Goal: Task Accomplishment & Management: Manage account settings

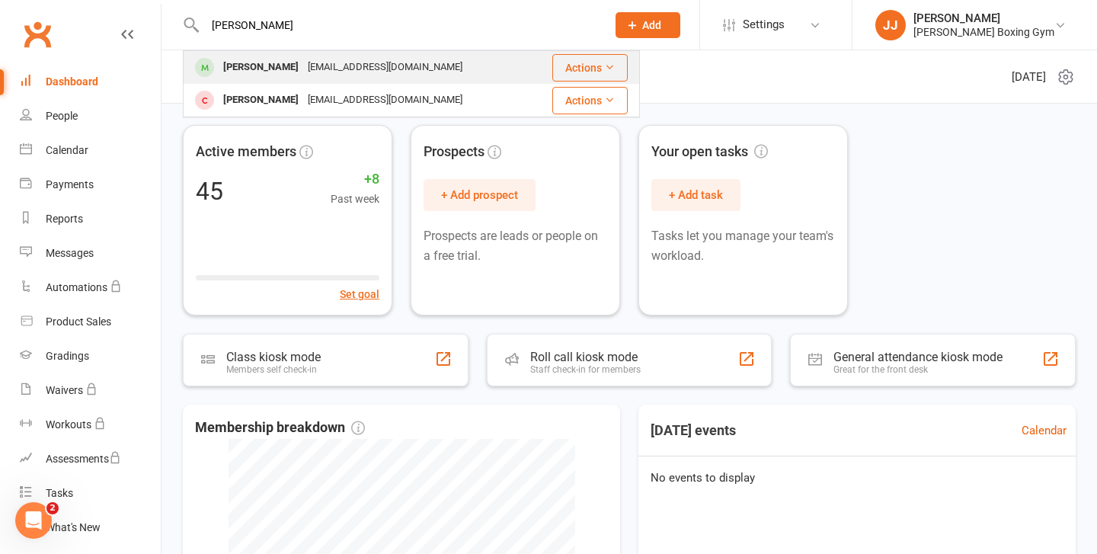
type input "[PERSON_NAME]"
click at [303, 63] on div "[EMAIL_ADDRESS][DOMAIN_NAME]" at bounding box center [385, 67] width 164 height 22
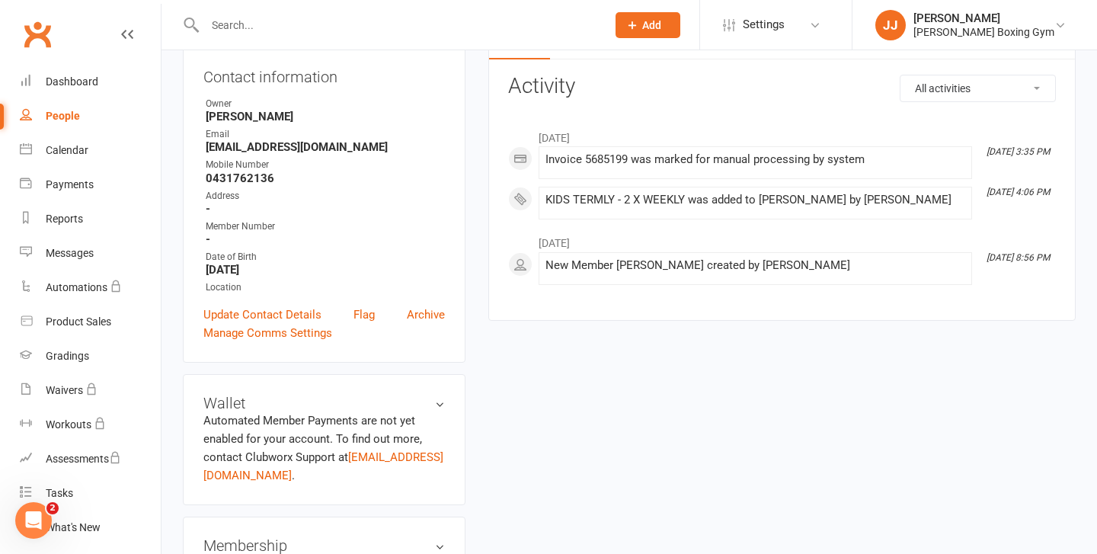
scroll to position [319, 0]
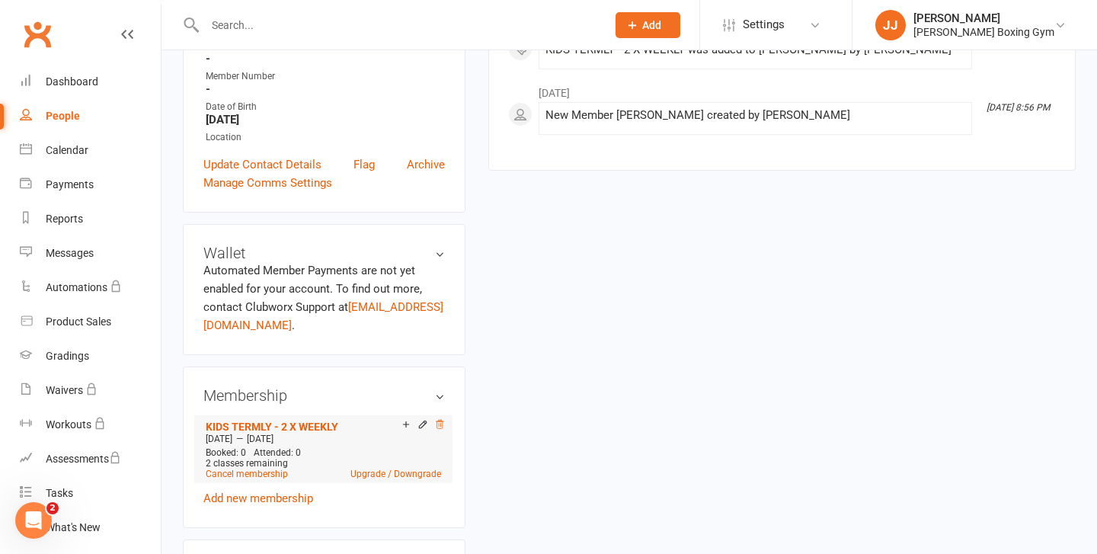
click at [438, 428] on icon at bounding box center [440, 424] width 8 height 8
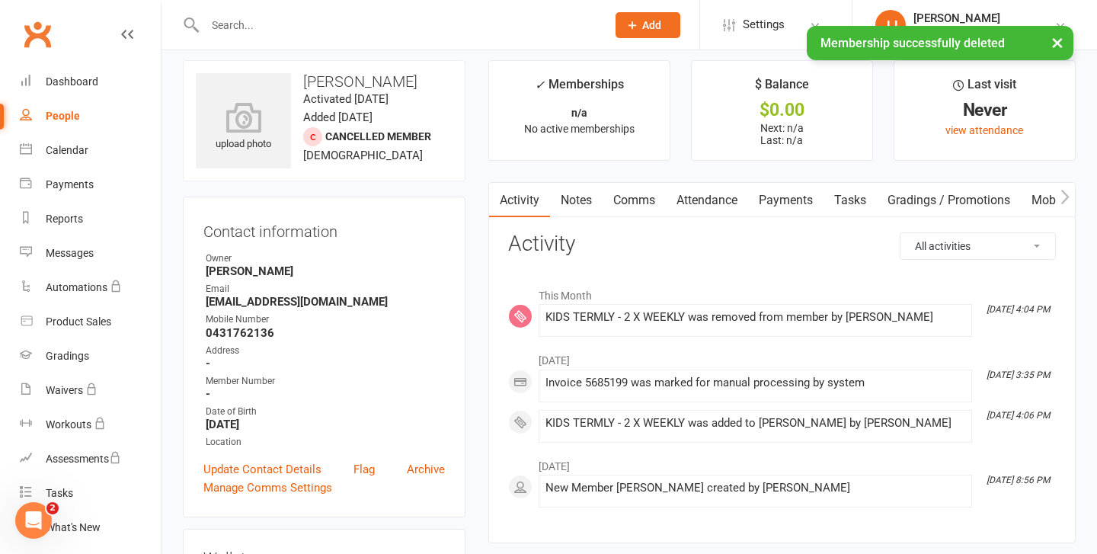
scroll to position [21, 0]
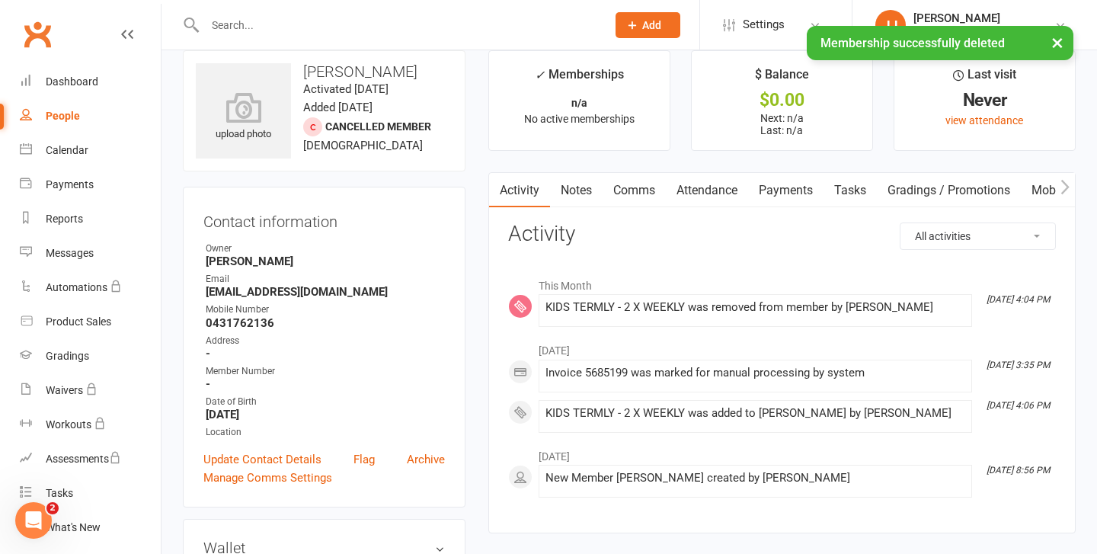
click at [71, 123] on link "People" at bounding box center [90, 116] width 141 height 34
select select "100"
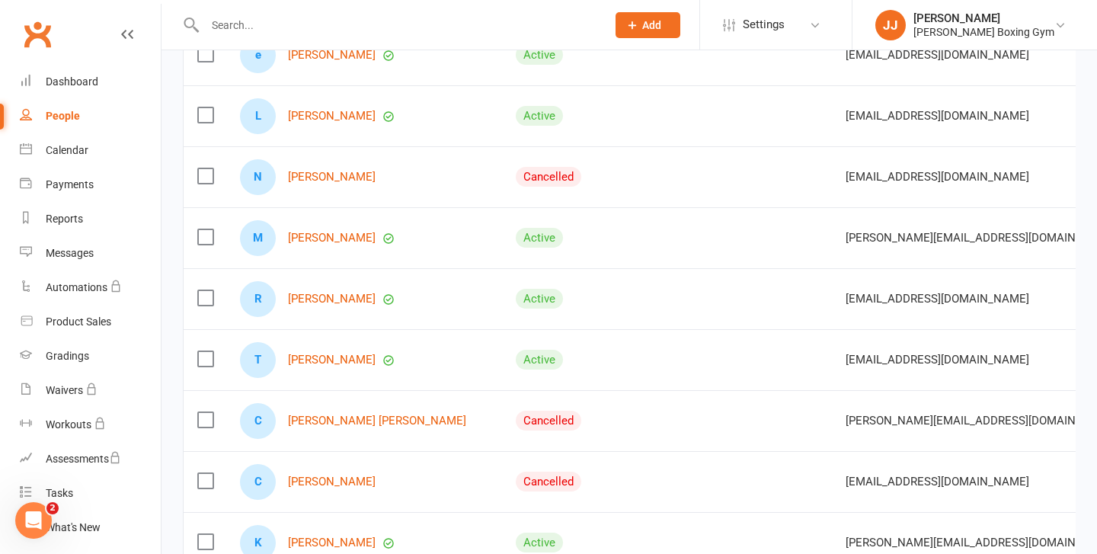
scroll to position [450, 0]
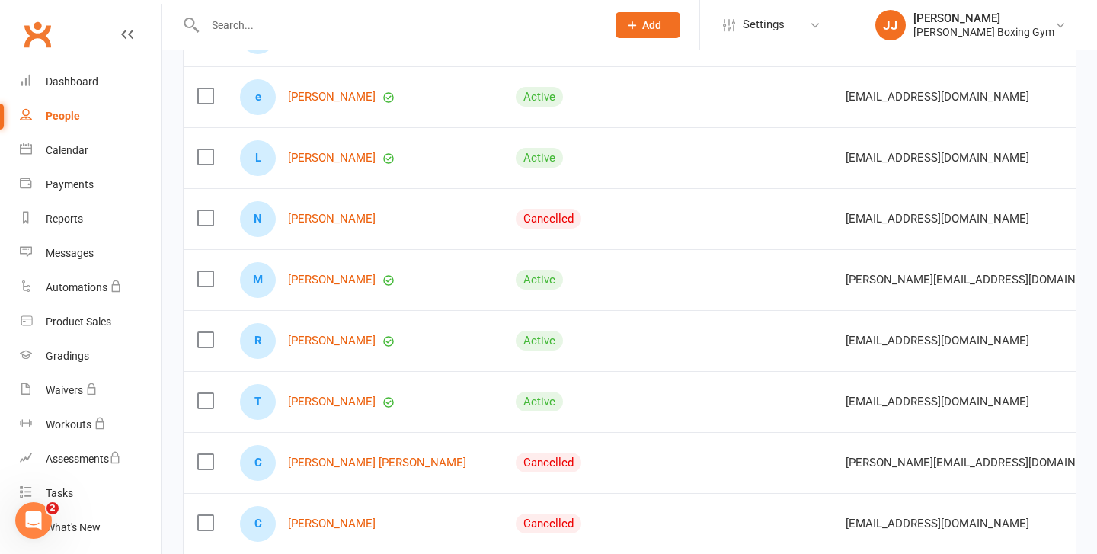
click at [271, 37] on div at bounding box center [389, 25] width 413 height 50
click at [237, 27] on input "text" at bounding box center [398, 24] width 396 height 21
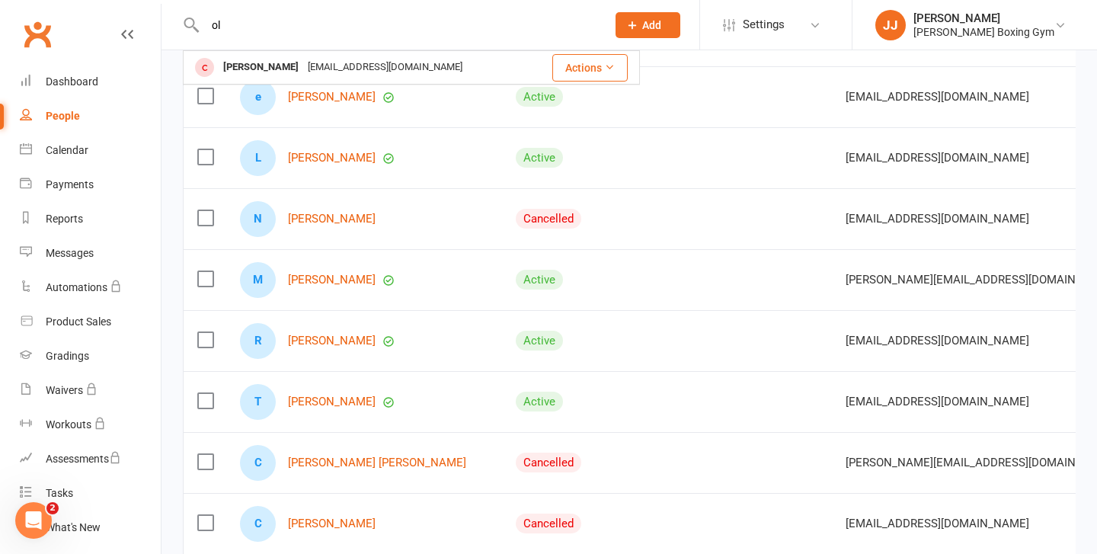
type input "o"
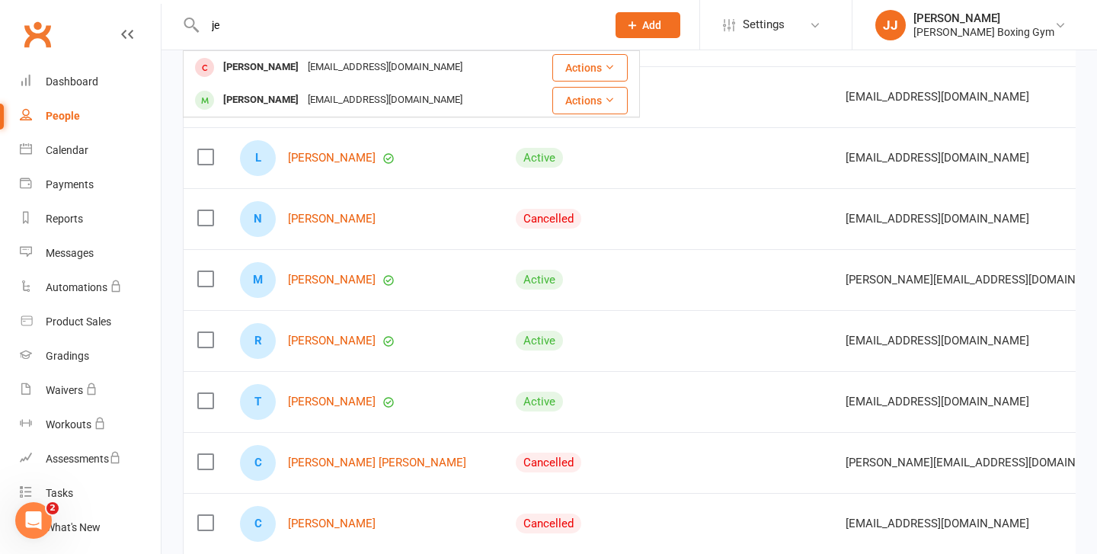
type input "j"
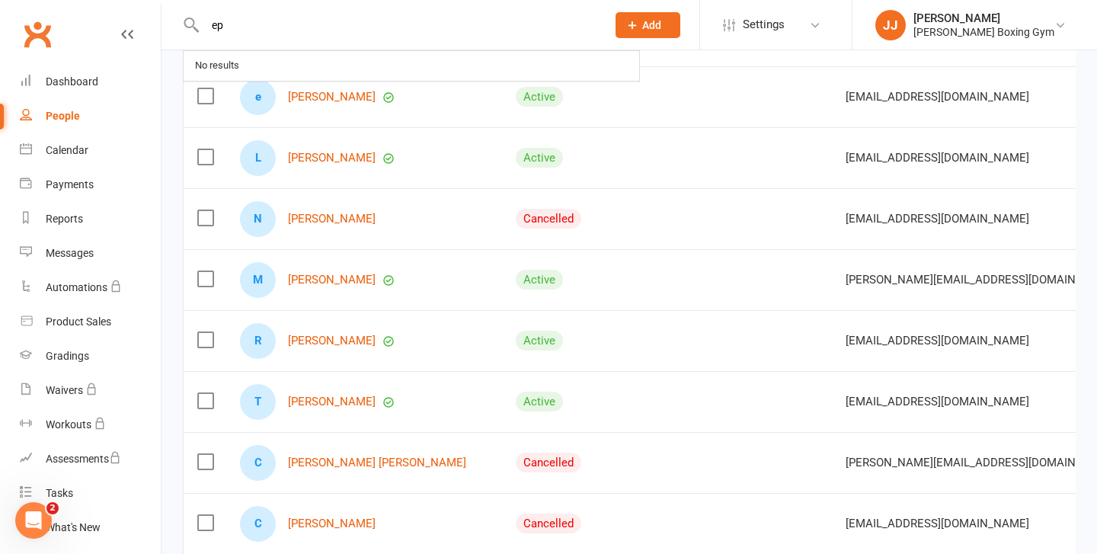
type input "e"
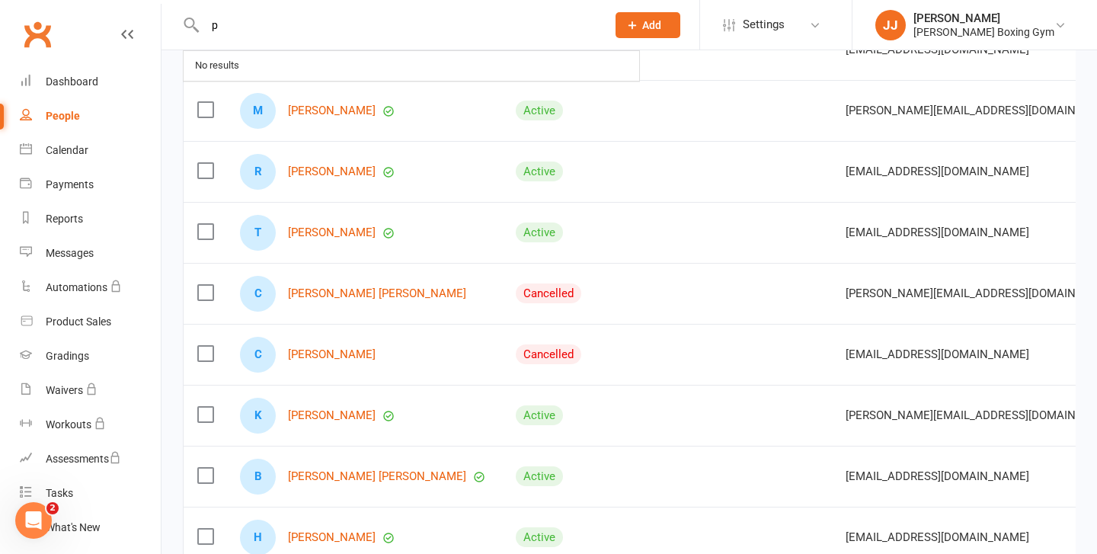
scroll to position [624, 0]
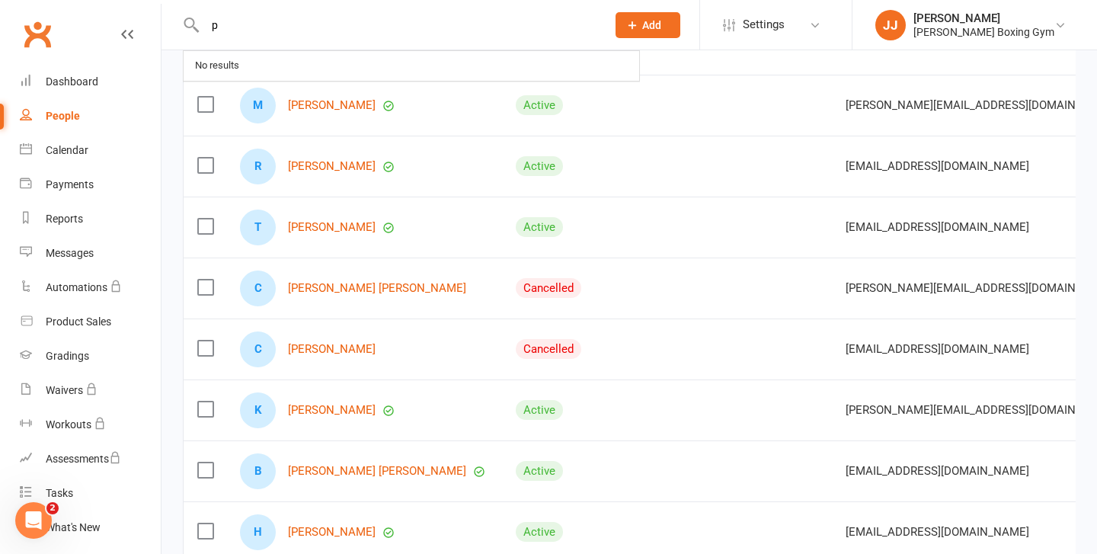
type input "p"
click at [70, 118] on div "People" at bounding box center [63, 116] width 34 height 12
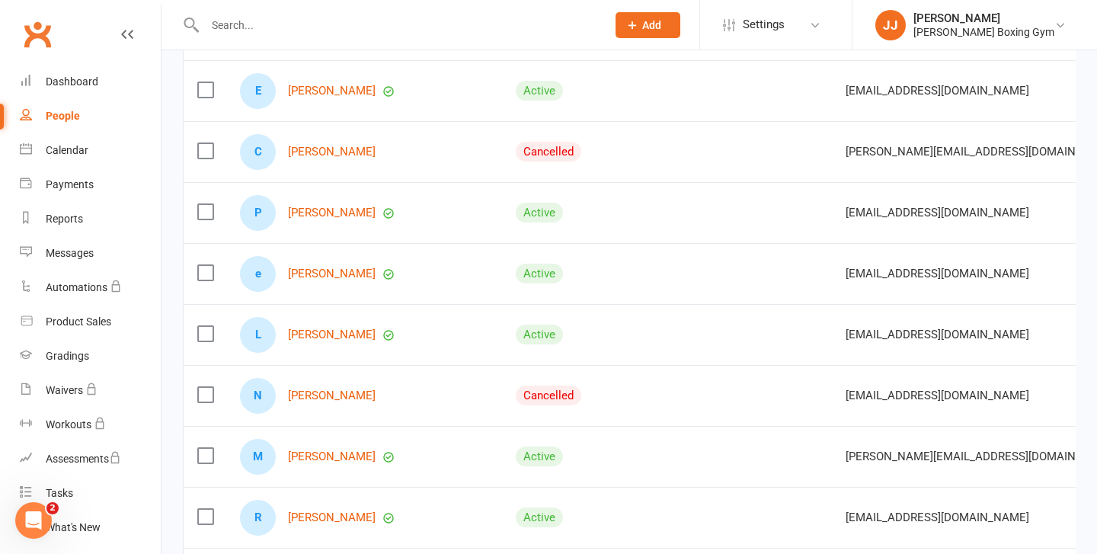
scroll to position [0, 0]
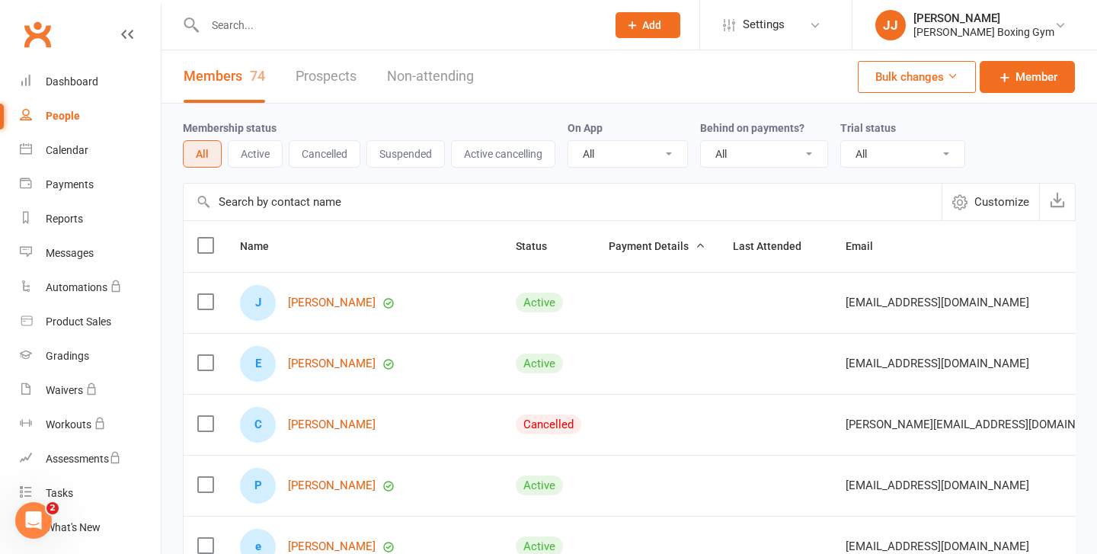
click at [290, 18] on input "text" at bounding box center [398, 24] width 396 height 21
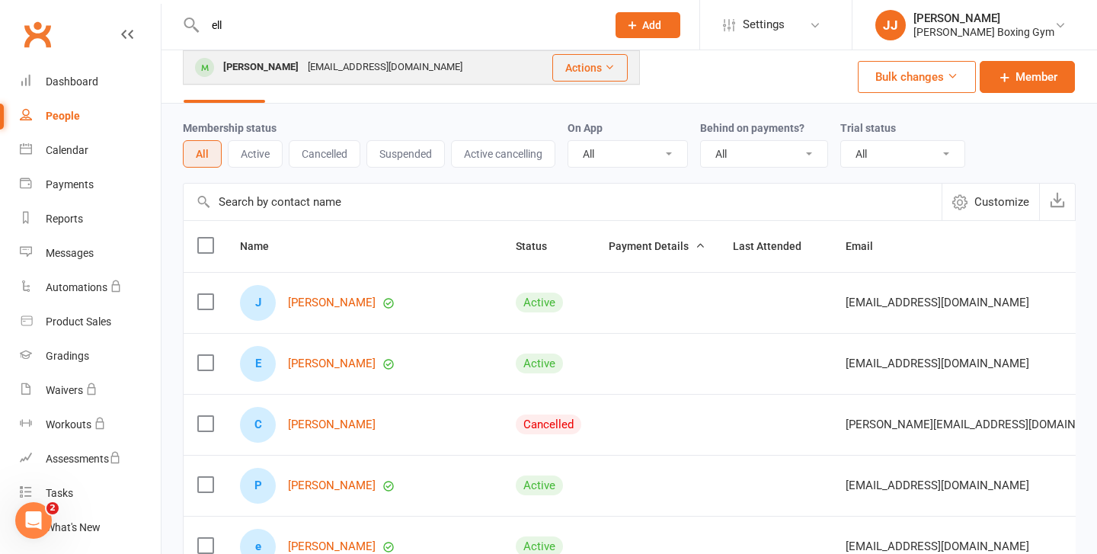
type input "ell"
click at [296, 53] on div "[PERSON_NAME] [EMAIL_ADDRESS][DOMAIN_NAME]" at bounding box center [358, 67] width 348 height 31
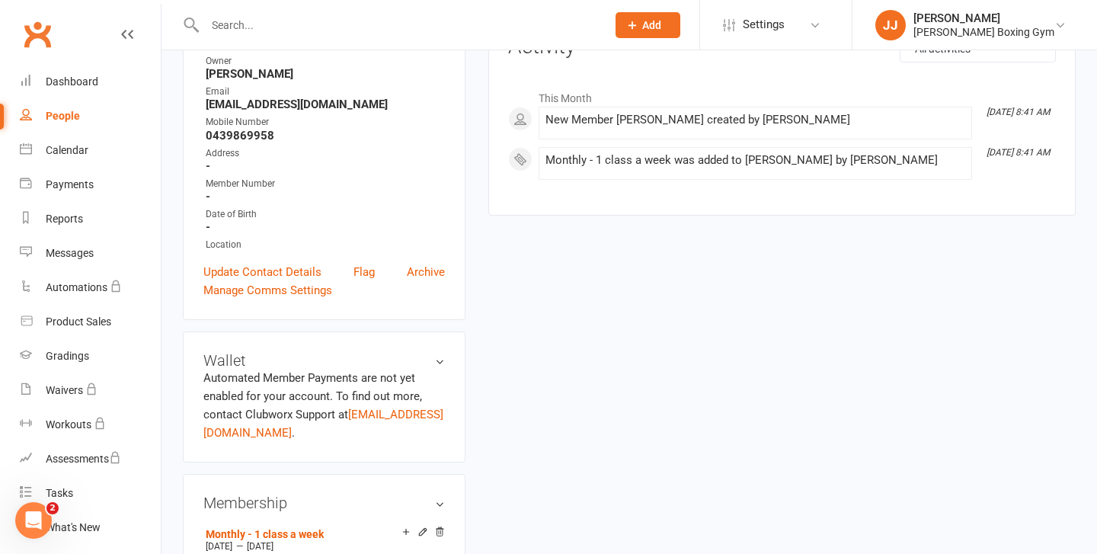
scroll to position [314, 0]
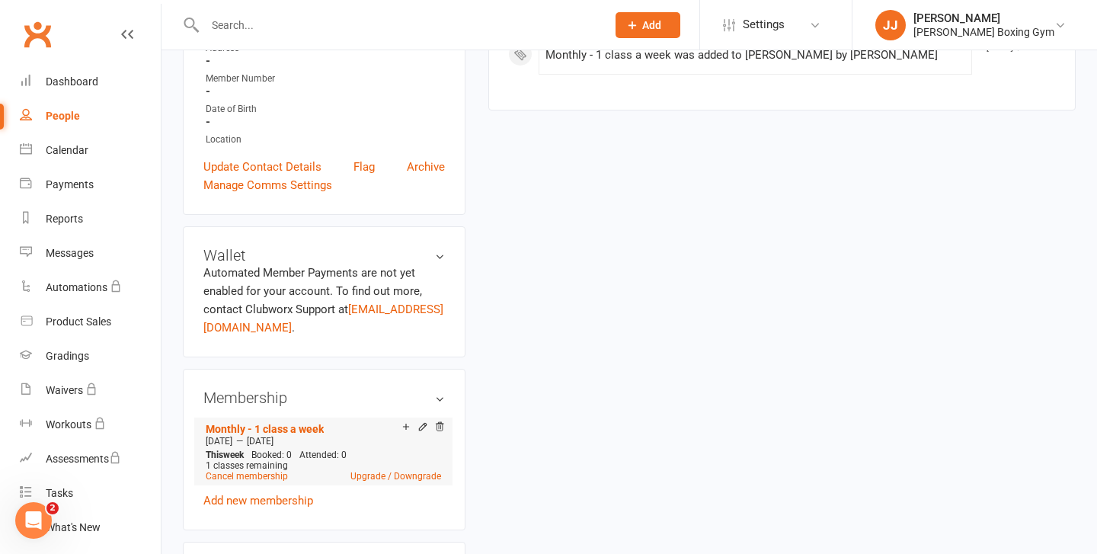
click at [285, 450] on span "Booked: 0" at bounding box center [272, 455] width 40 height 11
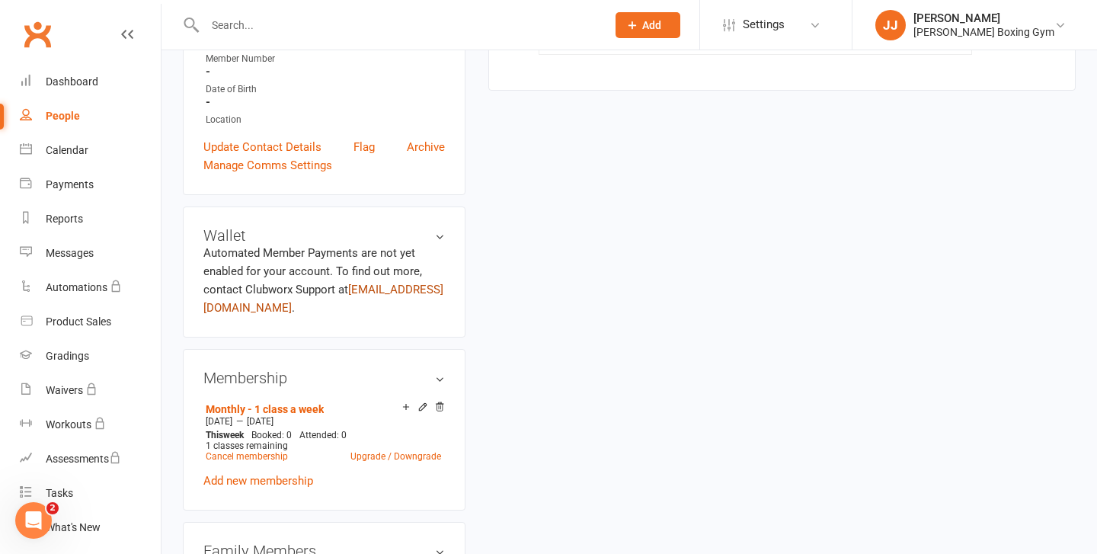
scroll to position [335, 0]
click at [312, 441] on div "1 classes remaining" at bounding box center [324, 444] width 236 height 11
click at [316, 402] on link "Monthly - 1 class a week" at bounding box center [265, 408] width 118 height 12
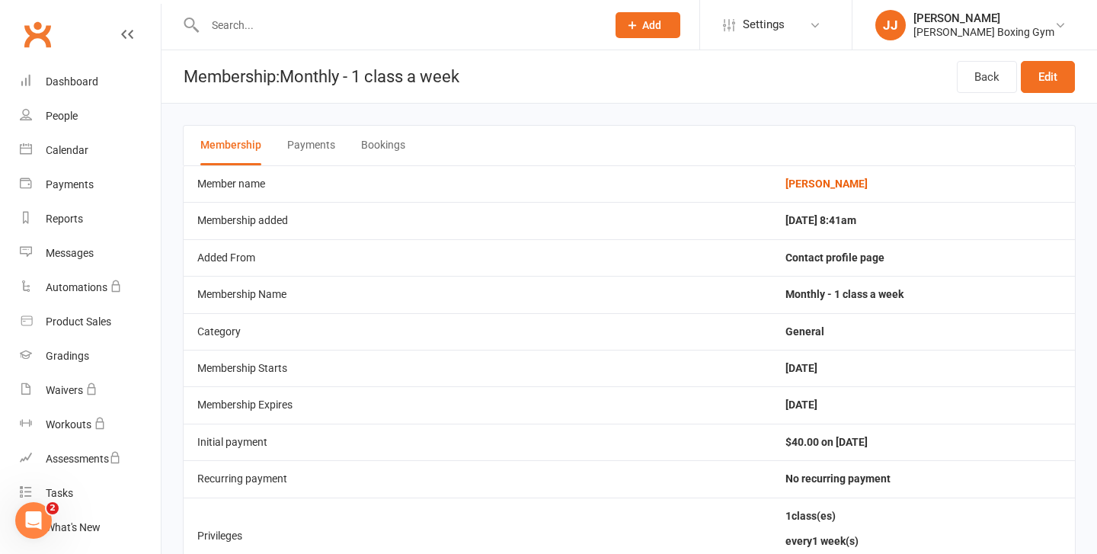
click at [124, 46] on link at bounding box center [127, 49] width 12 height 46
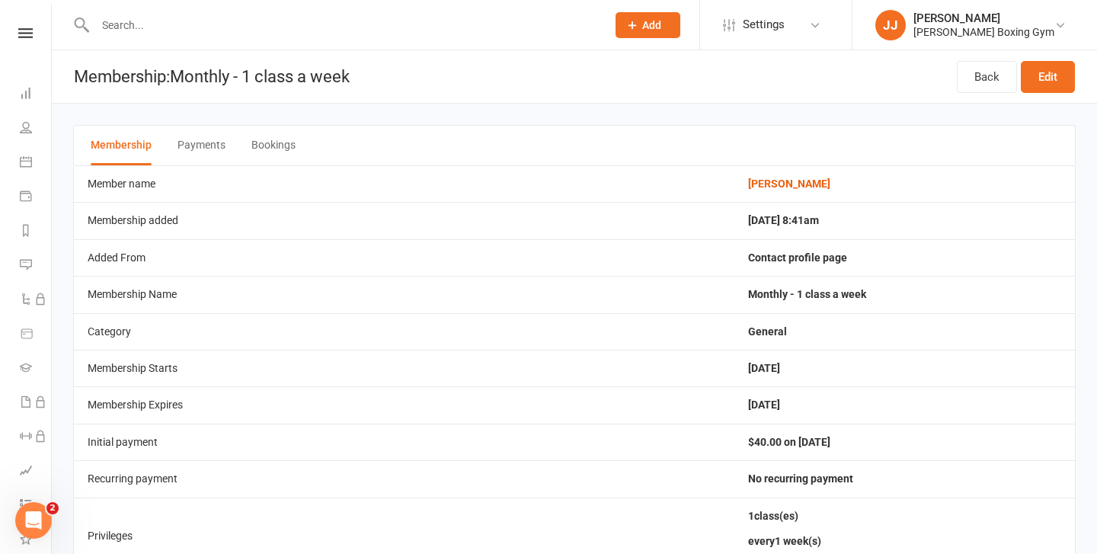
click at [15, 34] on link at bounding box center [25, 33] width 51 height 10
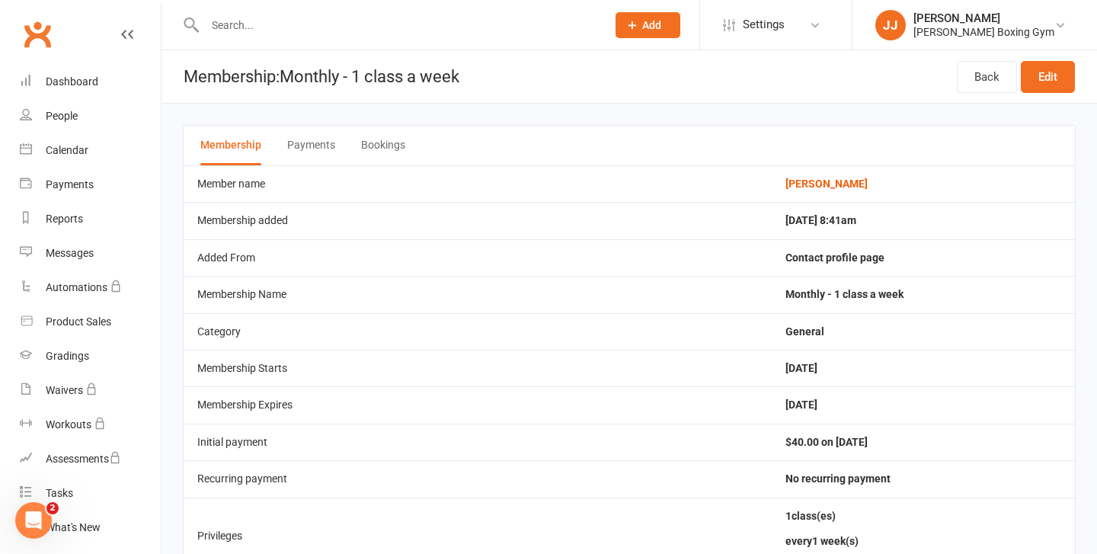
click at [162, 28] on react-component at bounding box center [298, 25] width 596 height 50
click at [213, 27] on input "text" at bounding box center [398, 24] width 396 height 21
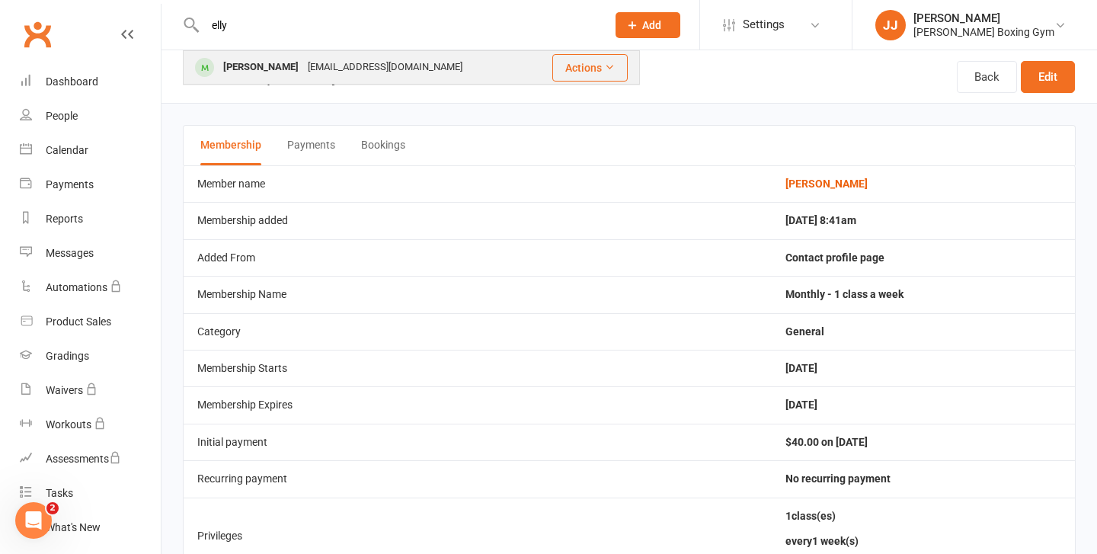
type input "elly"
click at [268, 65] on div "[PERSON_NAME]" at bounding box center [261, 67] width 85 height 22
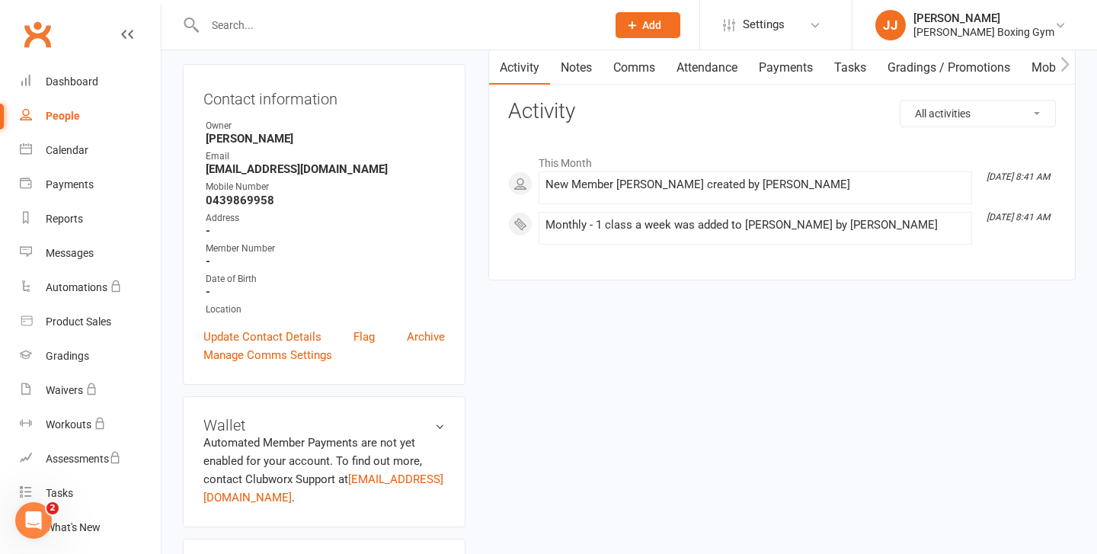
scroll to position [145, 0]
click at [307, 324] on div "Contact information Owner [PERSON_NAME] Email [EMAIL_ADDRESS][DOMAIN_NAME] Mobi…" at bounding box center [324, 223] width 283 height 321
click at [304, 332] on link "Update Contact Details" at bounding box center [262, 336] width 118 height 18
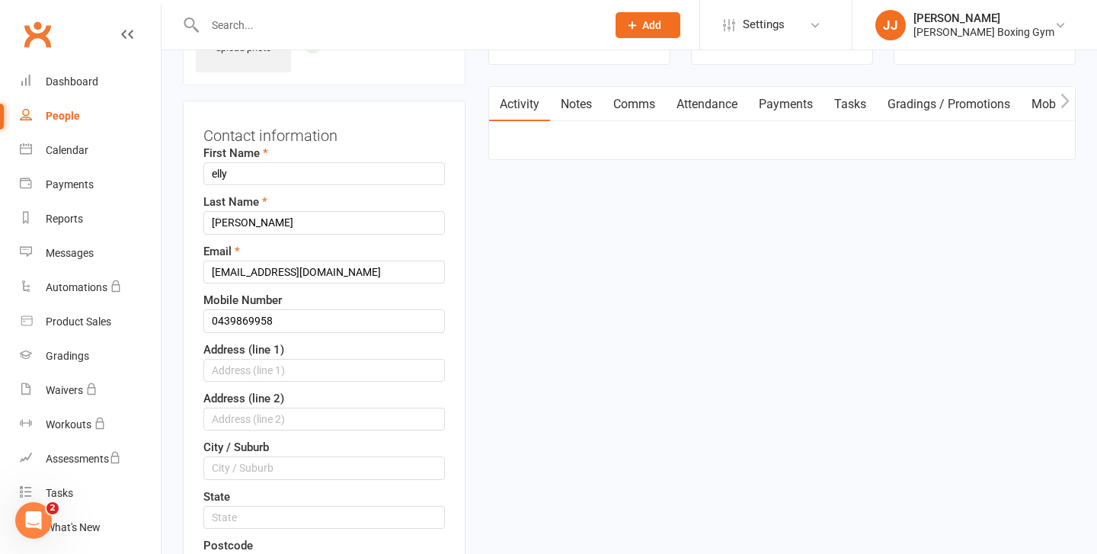
scroll to position [72, 0]
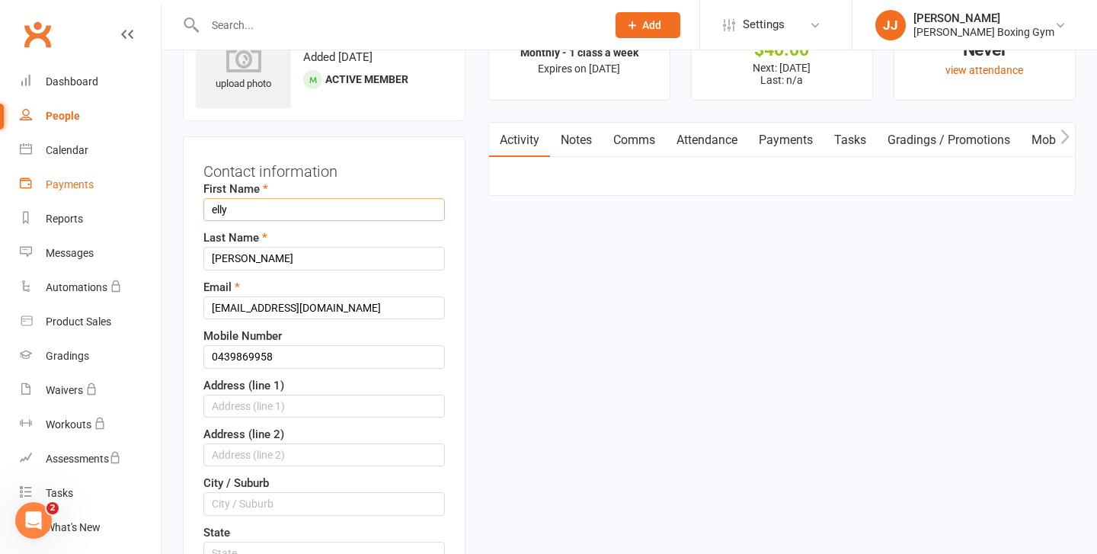
drag, startPoint x: 308, startPoint y: 216, endPoint x: 152, endPoint y: 179, distance: 159.7
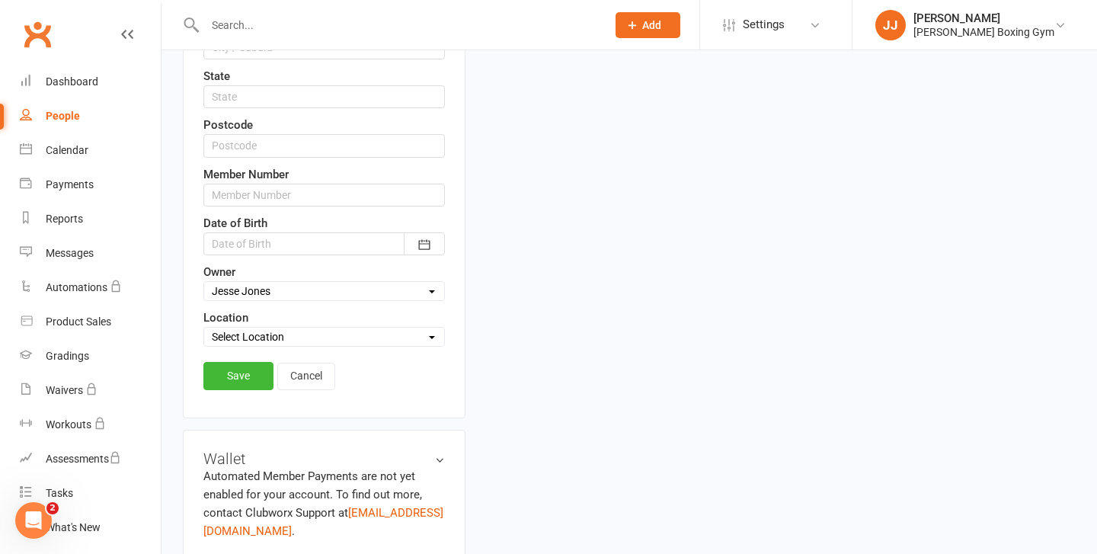
scroll to position [548, 0]
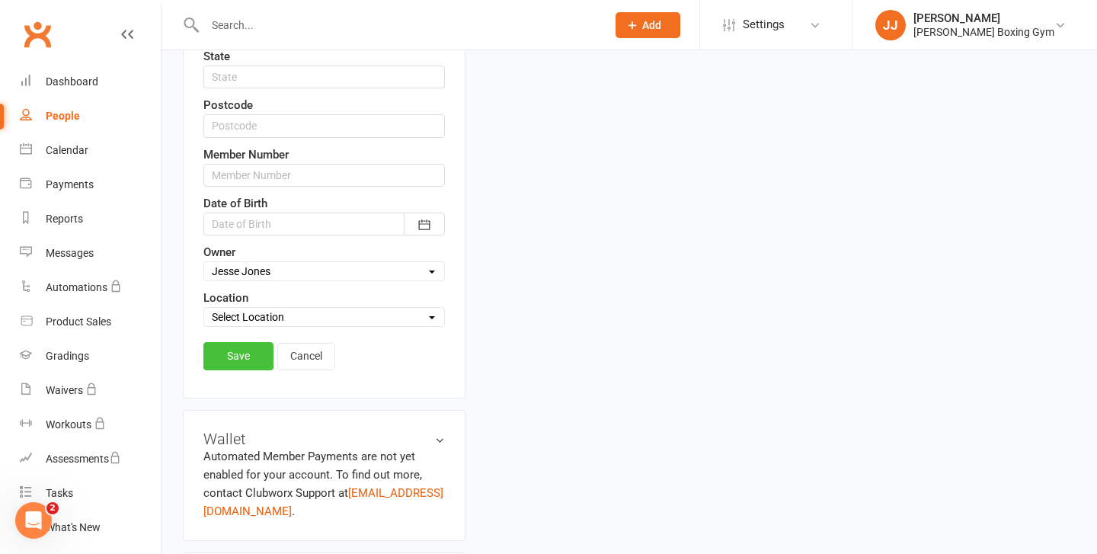
type input "Elly"
click at [243, 360] on link "Save" at bounding box center [238, 355] width 70 height 27
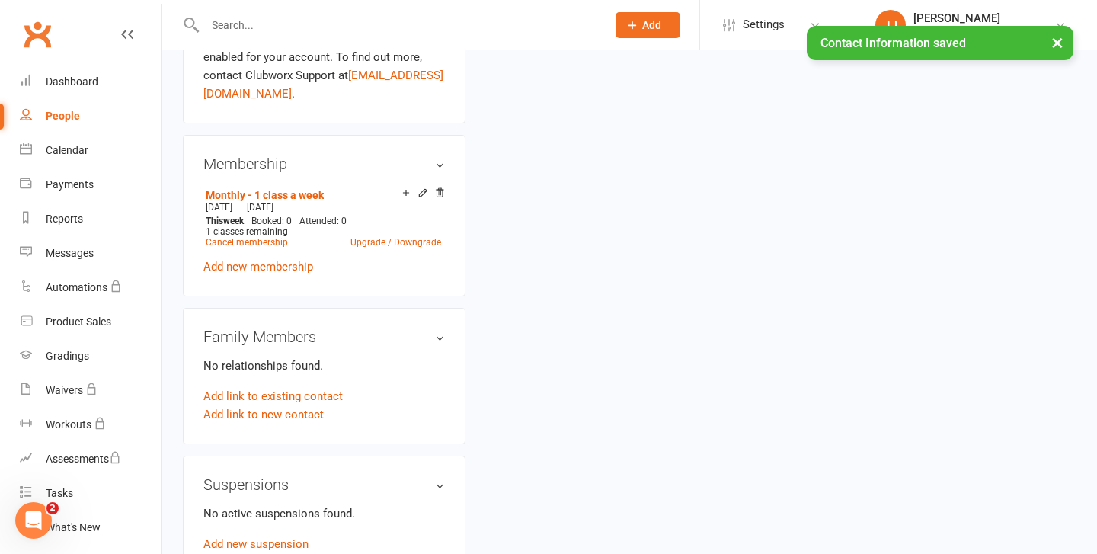
scroll to position [0, 0]
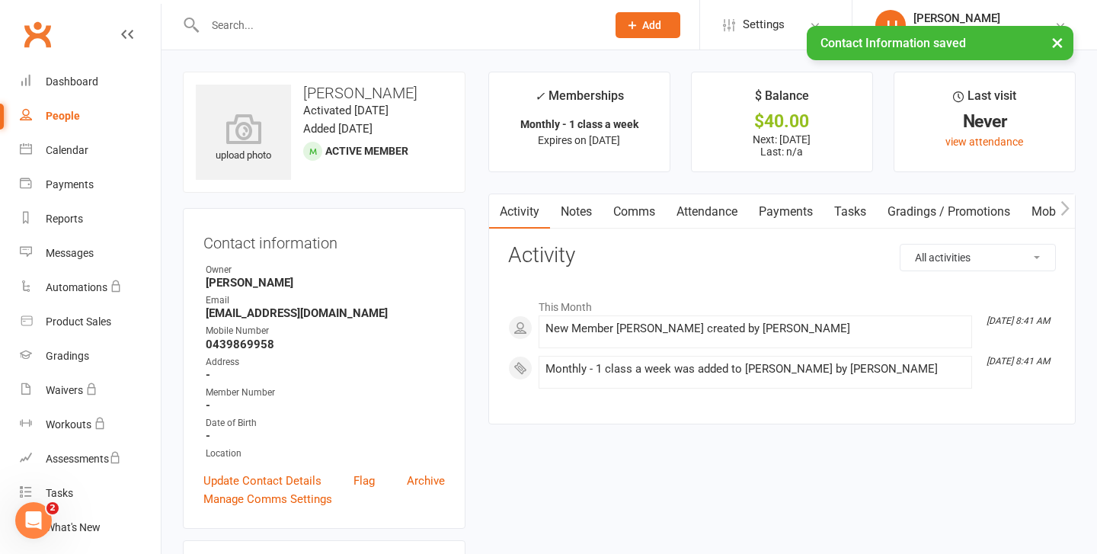
click at [82, 118] on link "People" at bounding box center [90, 116] width 141 height 34
select select "100"
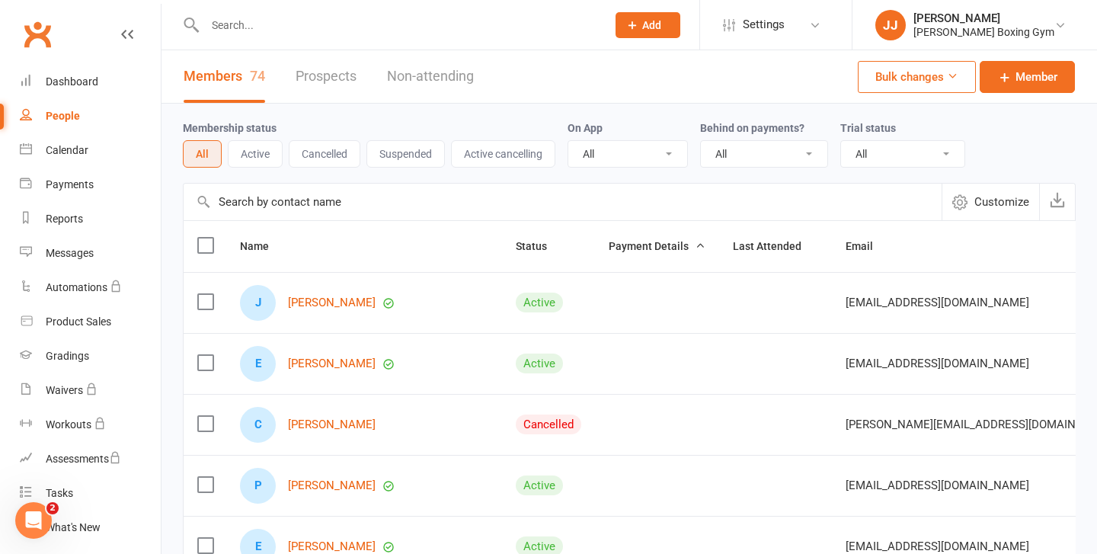
click at [290, 152] on button "Cancelled" at bounding box center [325, 153] width 72 height 27
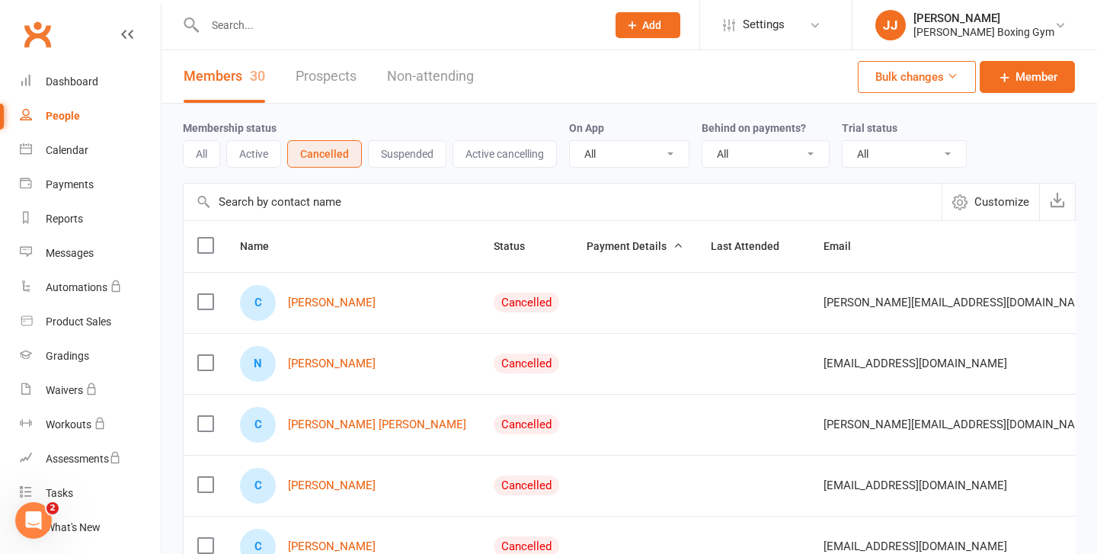
click at [321, 39] on div at bounding box center [389, 25] width 413 height 50
click at [303, 39] on div at bounding box center [389, 25] width 413 height 50
click at [261, 34] on input "text" at bounding box center [398, 24] width 396 height 21
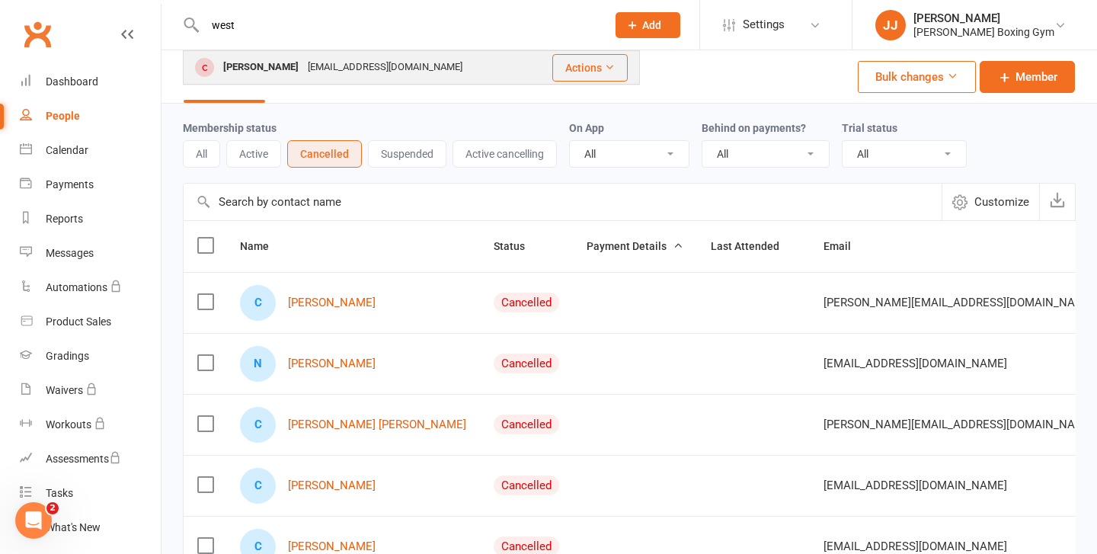
type input "west"
click at [292, 79] on div "[PERSON_NAME] [EMAIL_ADDRESS][DOMAIN_NAME]" at bounding box center [358, 67] width 348 height 31
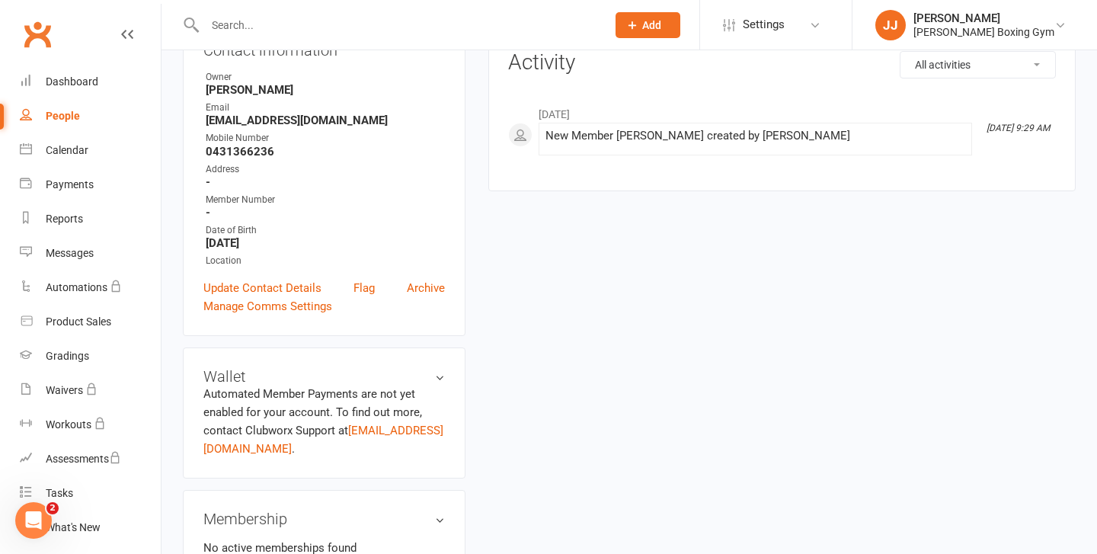
scroll to position [342, 0]
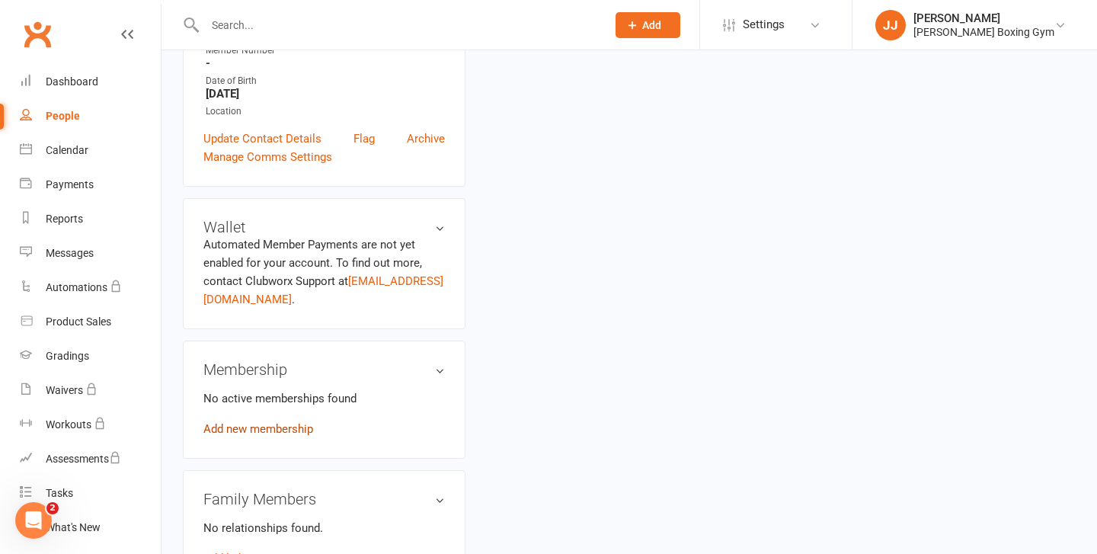
click at [287, 424] on link "Add new membership" at bounding box center [258, 429] width 110 height 14
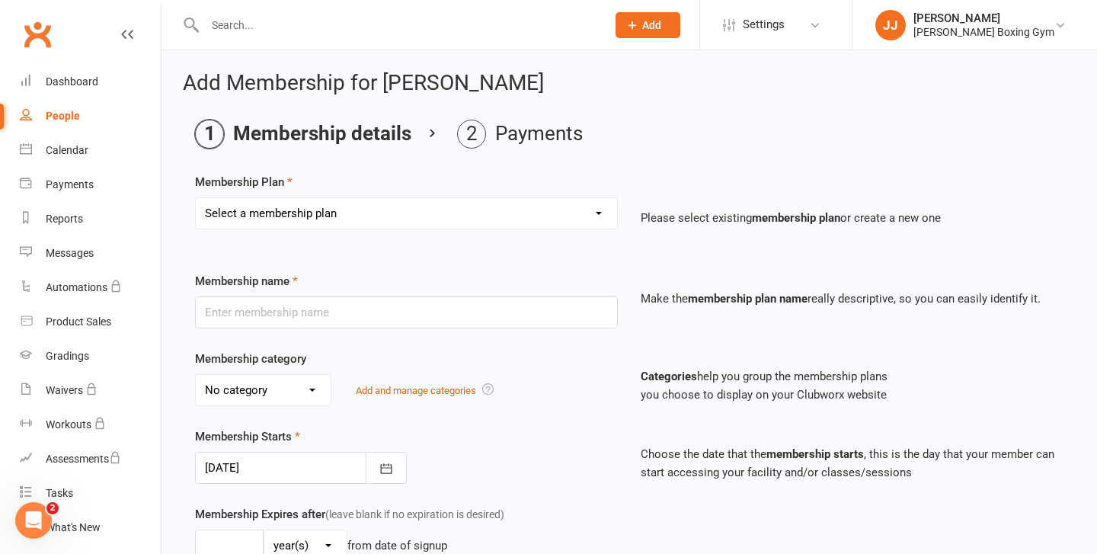
click at [385, 215] on select "Select a membership plan Create new Membership Plan Monthly - 1 class a week Mo…" at bounding box center [406, 213] width 421 height 30
select select "16"
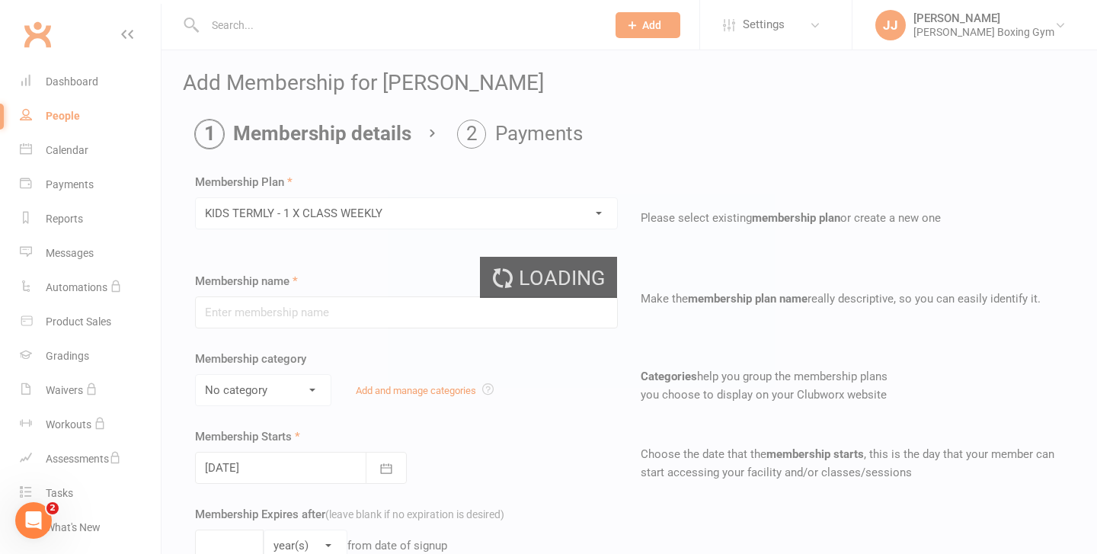
type input "KIDS TERMLY - 1 X CLASS WEEKLY"
type input "3"
select select "2"
type input "1"
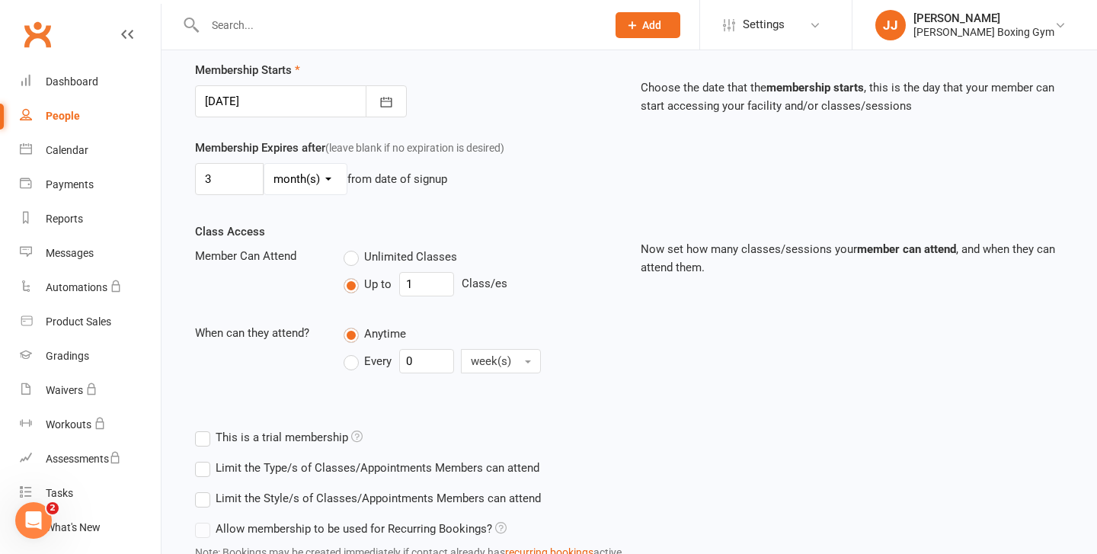
scroll to position [485, 0]
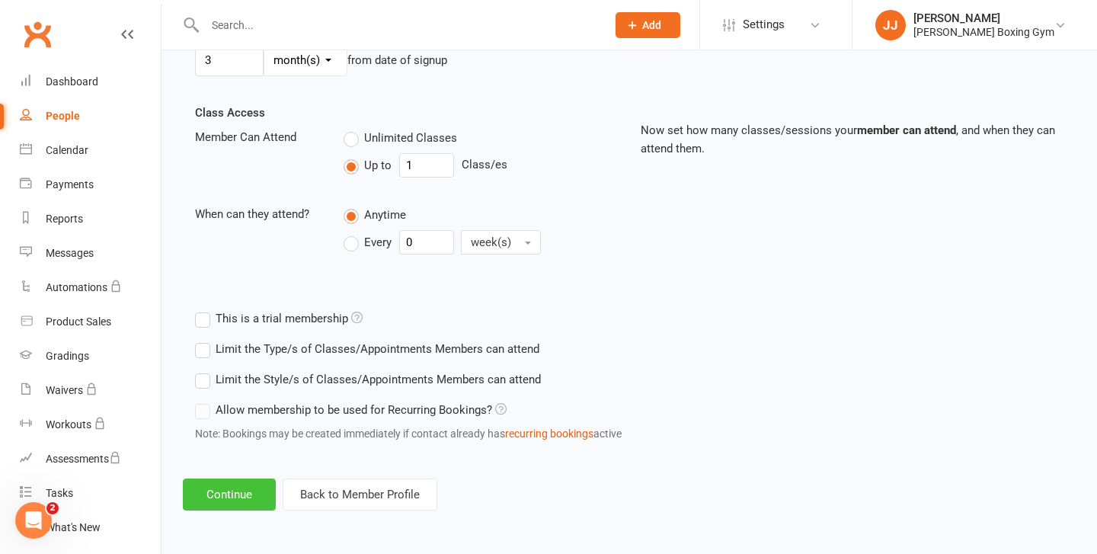
click at [238, 506] on button "Continue" at bounding box center [229, 495] width 93 height 32
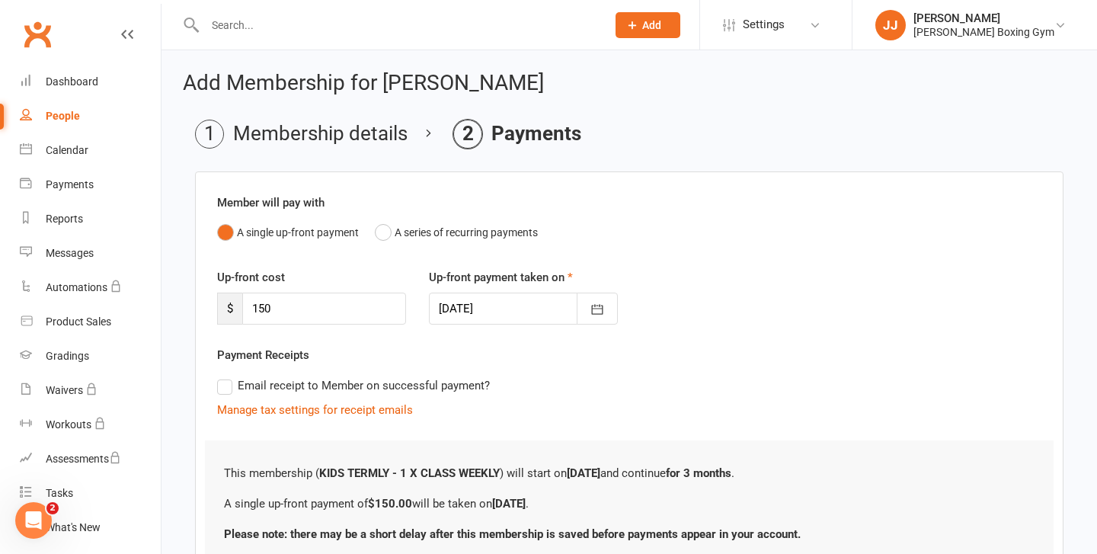
scroll to position [127, 0]
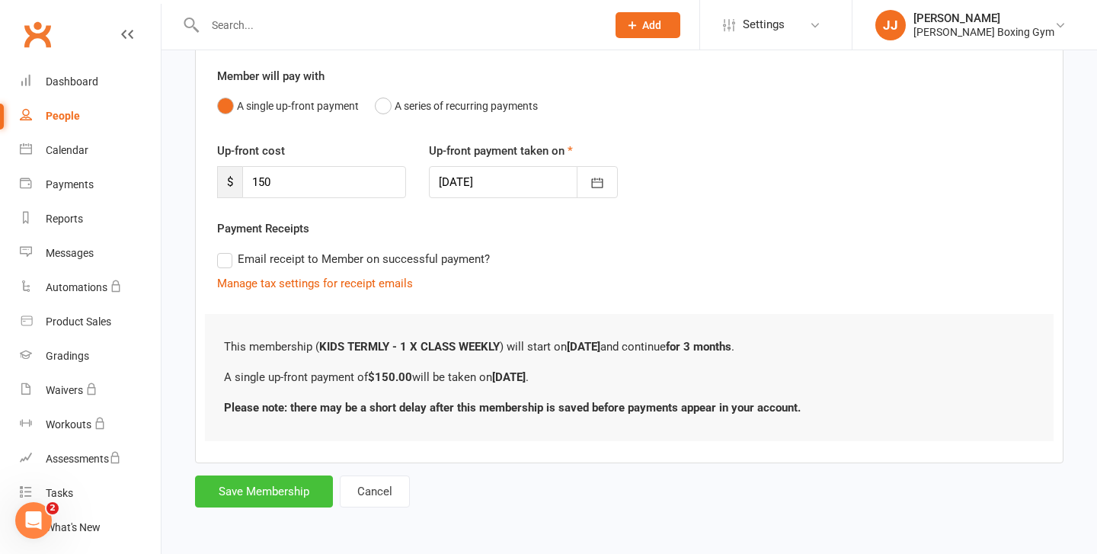
click at [303, 492] on button "Save Membership" at bounding box center [264, 492] width 138 height 32
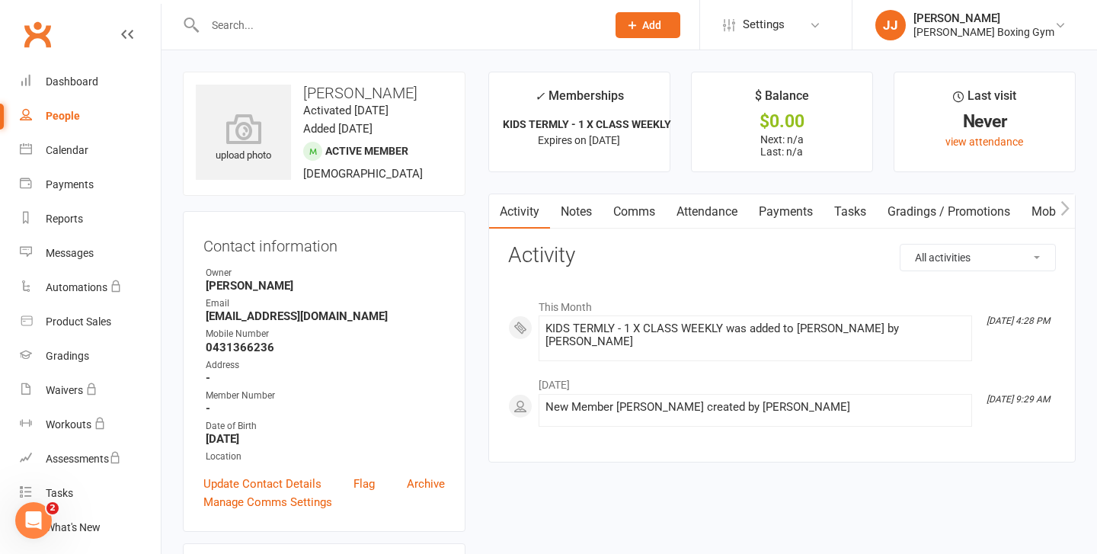
click at [73, 111] on div "People" at bounding box center [63, 116] width 34 height 12
select select "100"
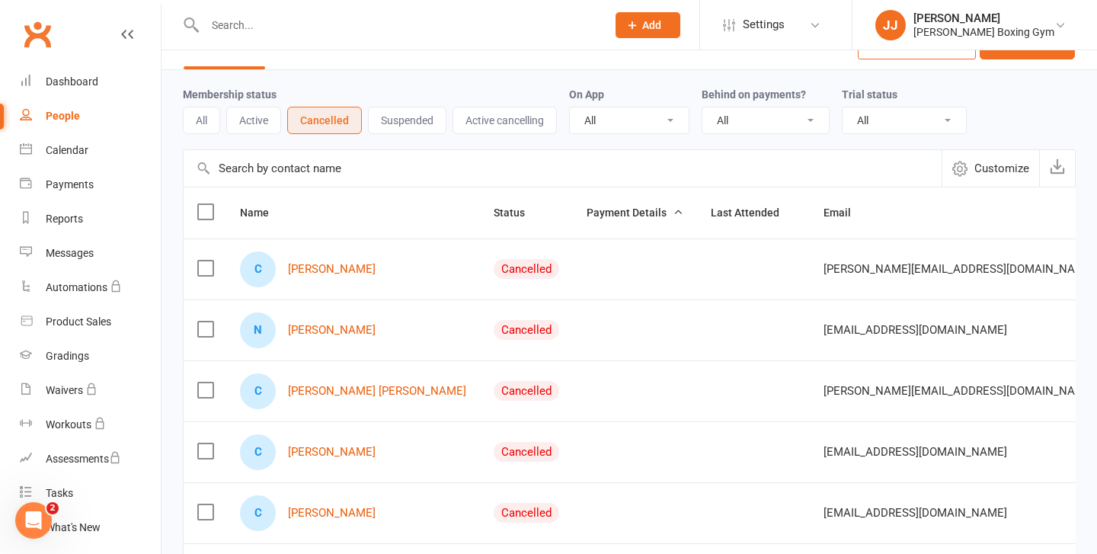
scroll to position [35, 0]
